Goal: Information Seeking & Learning: Learn about a topic

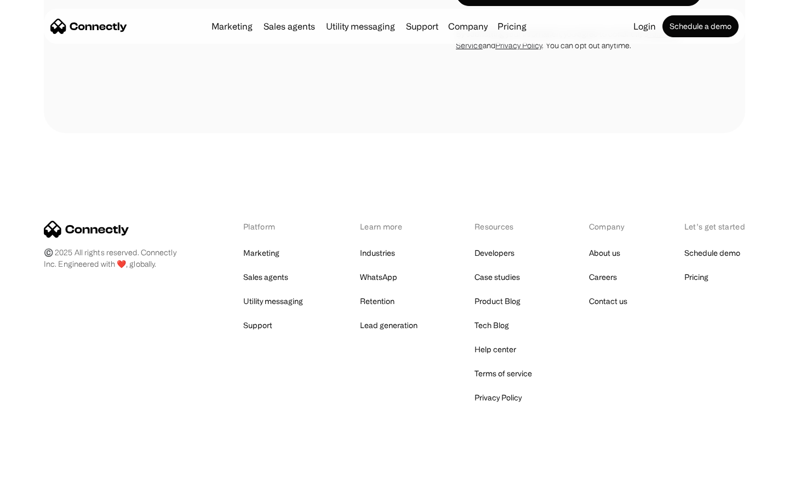
scroll to position [1803, 0]
